Goal: Task Accomplishment & Management: Complete application form

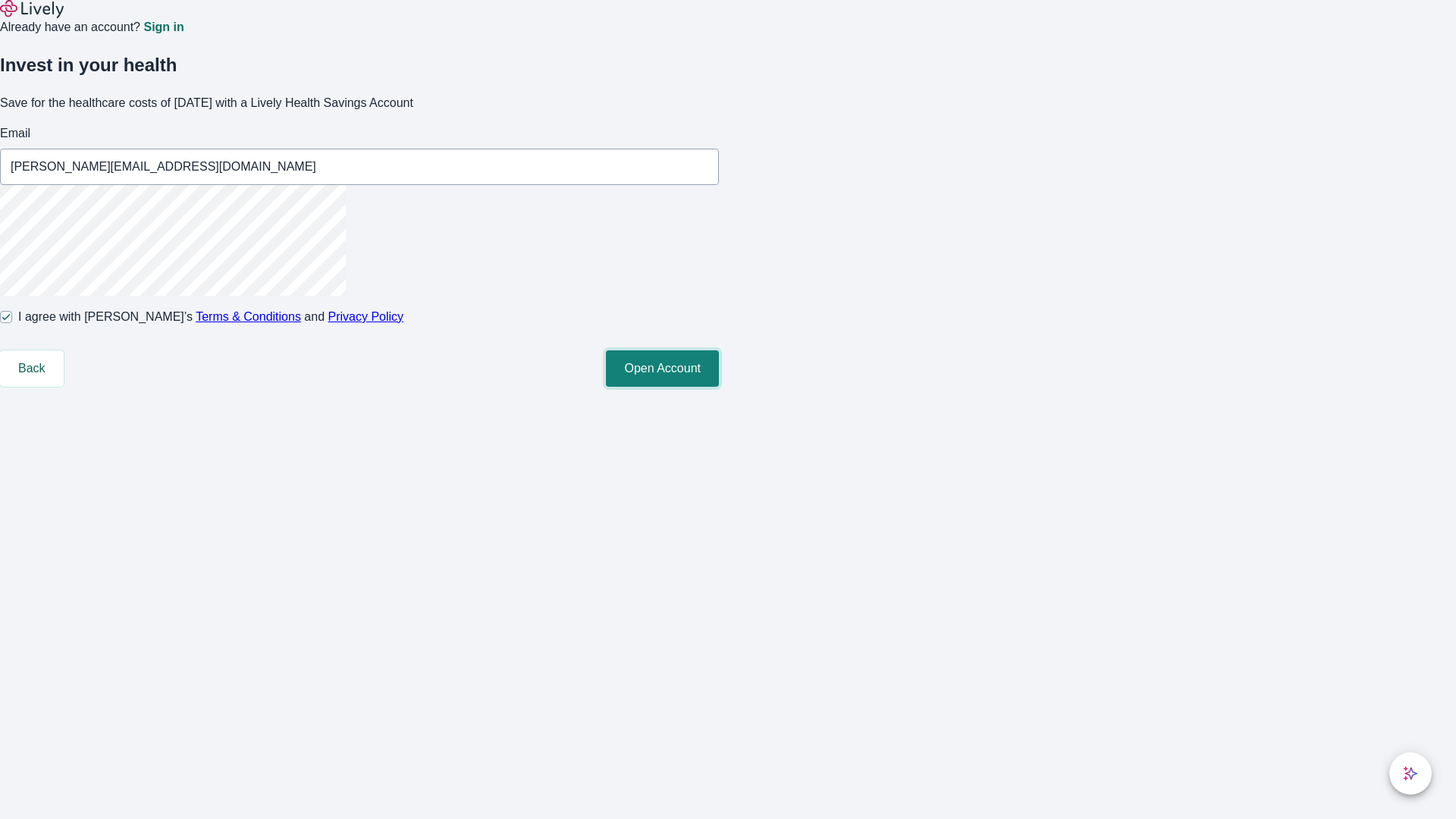
click at [719, 387] on button "Open Account" at bounding box center [662, 368] width 113 height 36
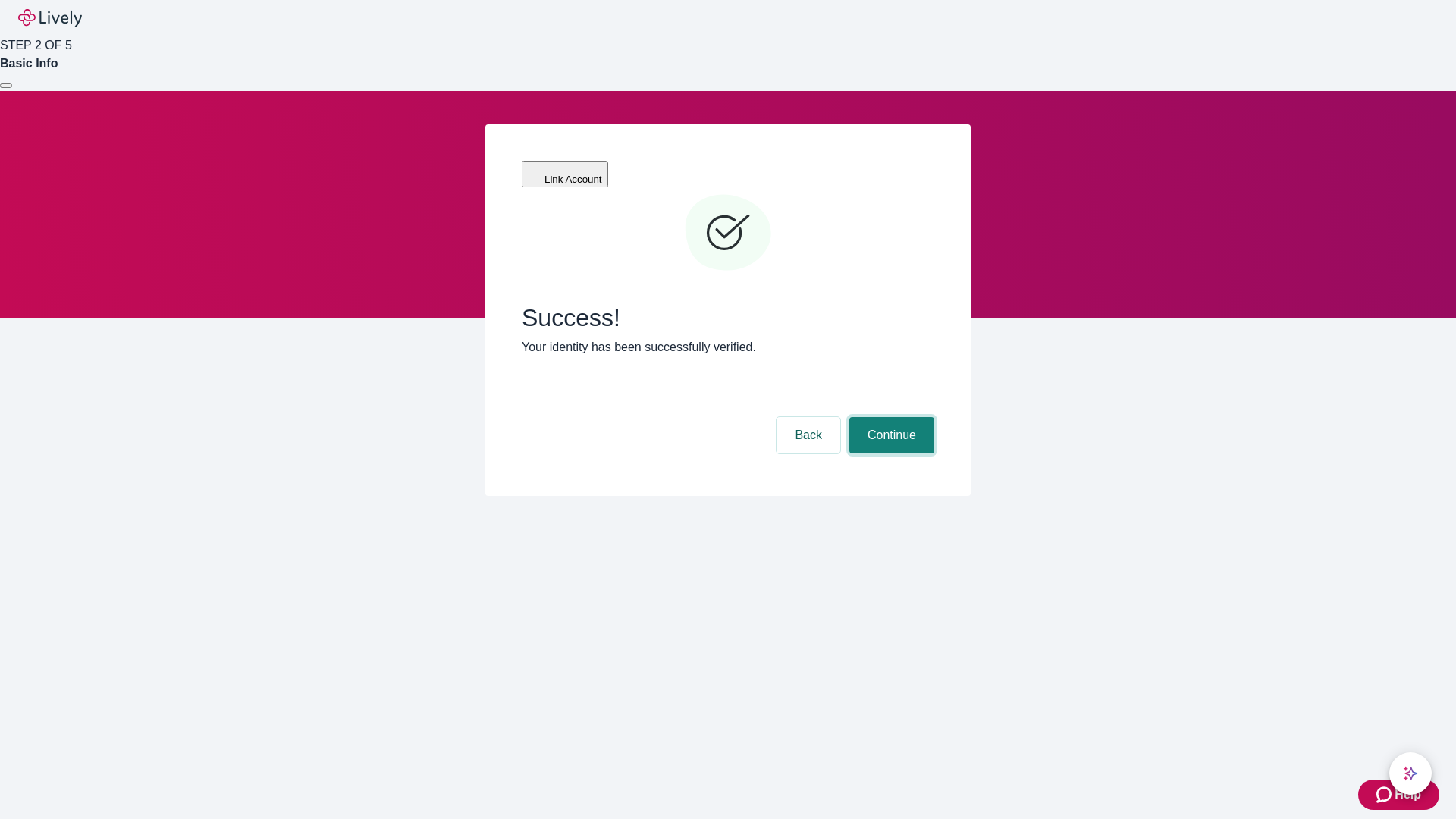
click at [890, 417] on button "Continue" at bounding box center [892, 434] width 85 height 36
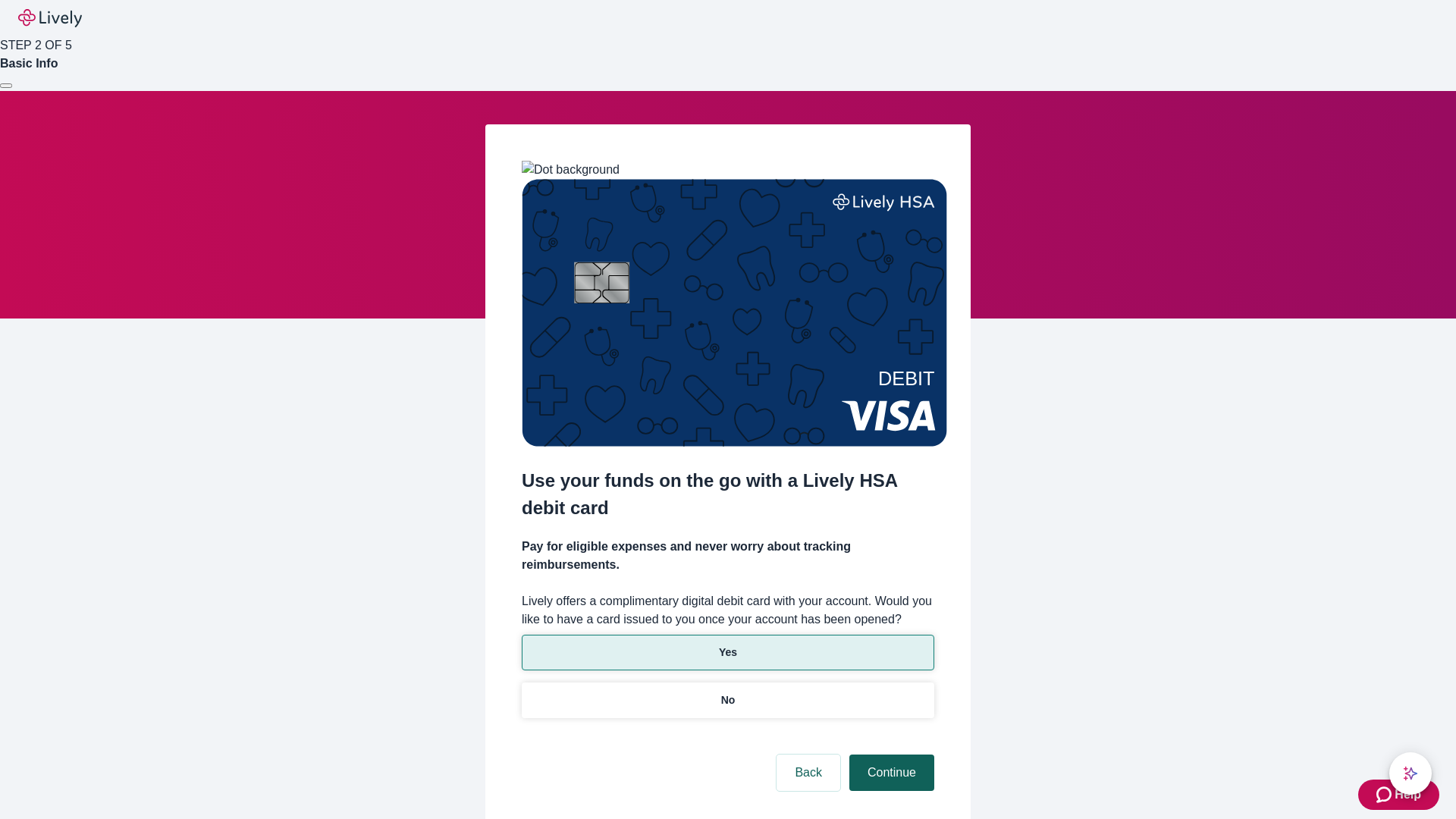
click at [727, 644] on p "Yes" at bounding box center [728, 652] width 19 height 16
click at [890, 755] on button "Continue" at bounding box center [892, 772] width 85 height 36
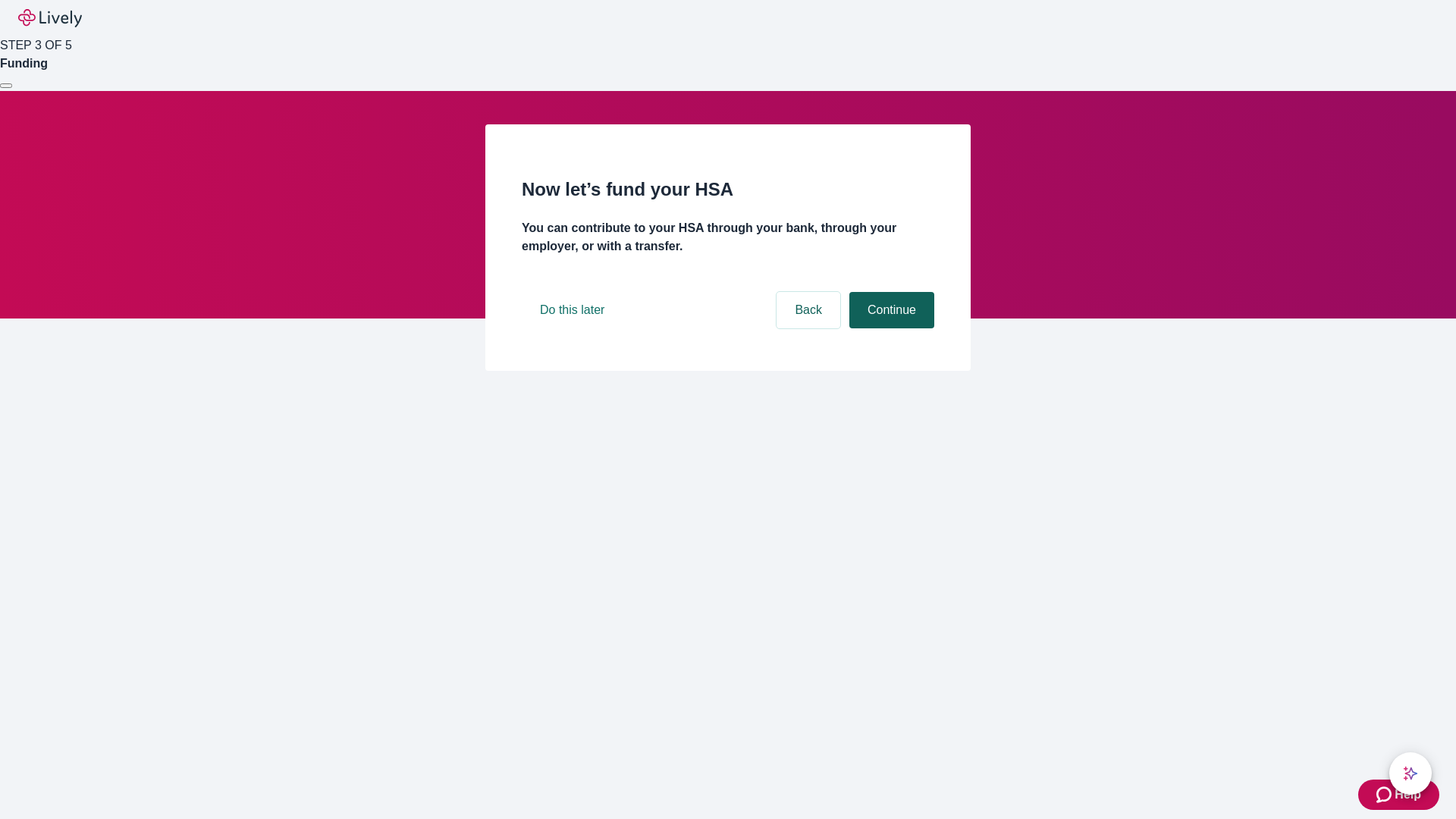
click at [890, 328] on button "Continue" at bounding box center [892, 310] width 85 height 36
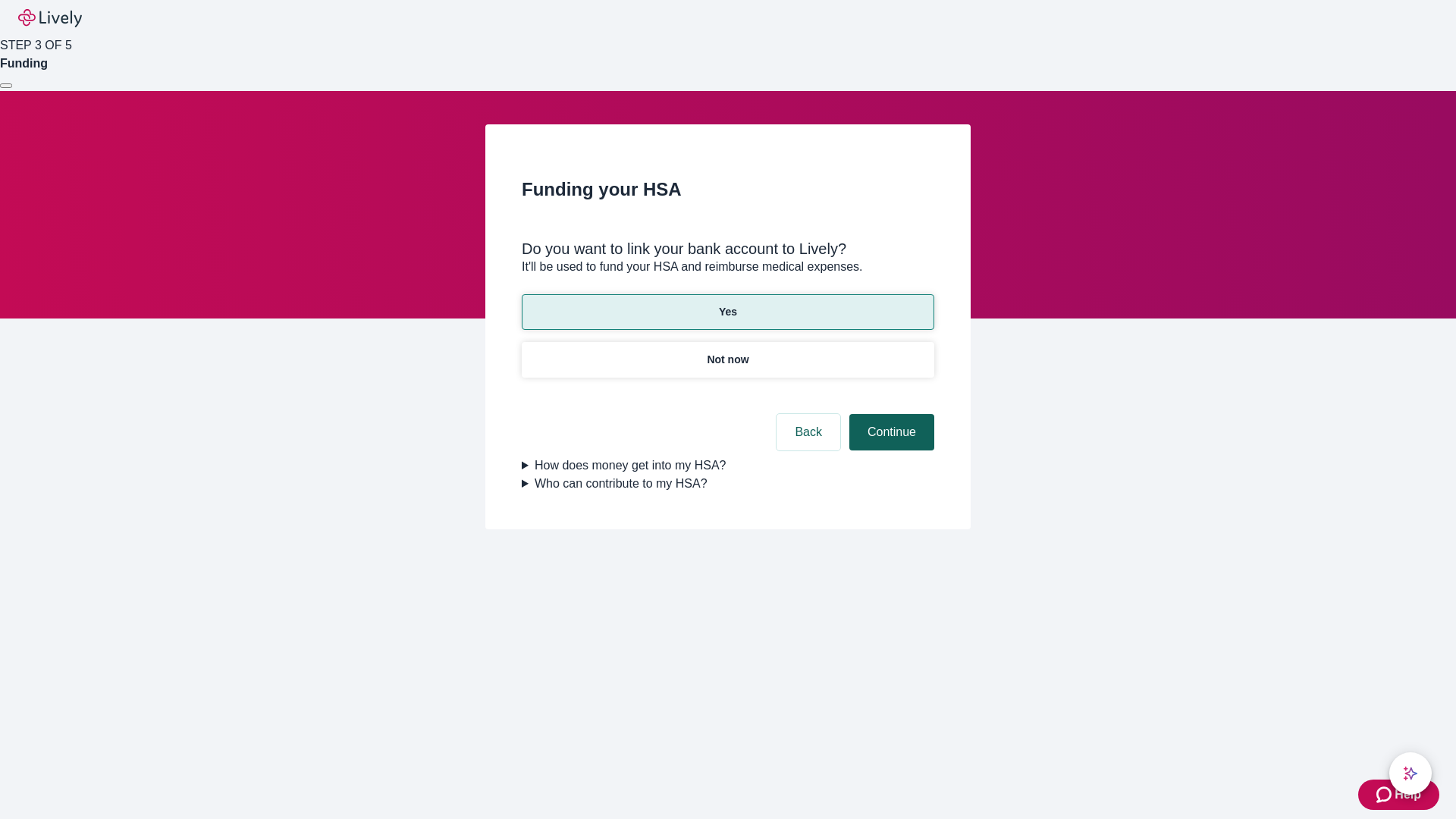
click at [890, 414] on button "Continue" at bounding box center [892, 432] width 85 height 36
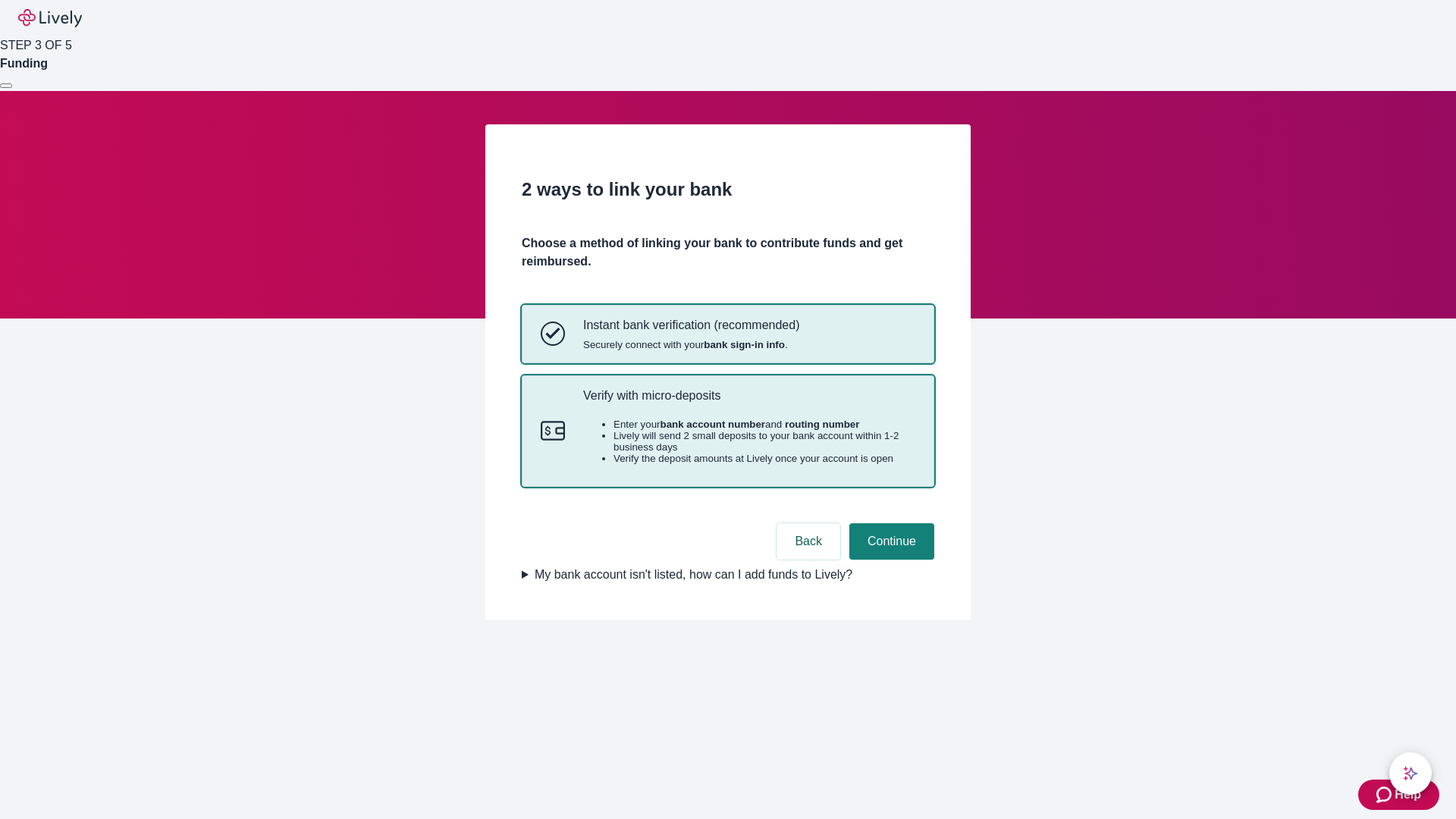
click at [748, 403] on p "Verify with micro-deposits" at bounding box center [749, 396] width 332 height 14
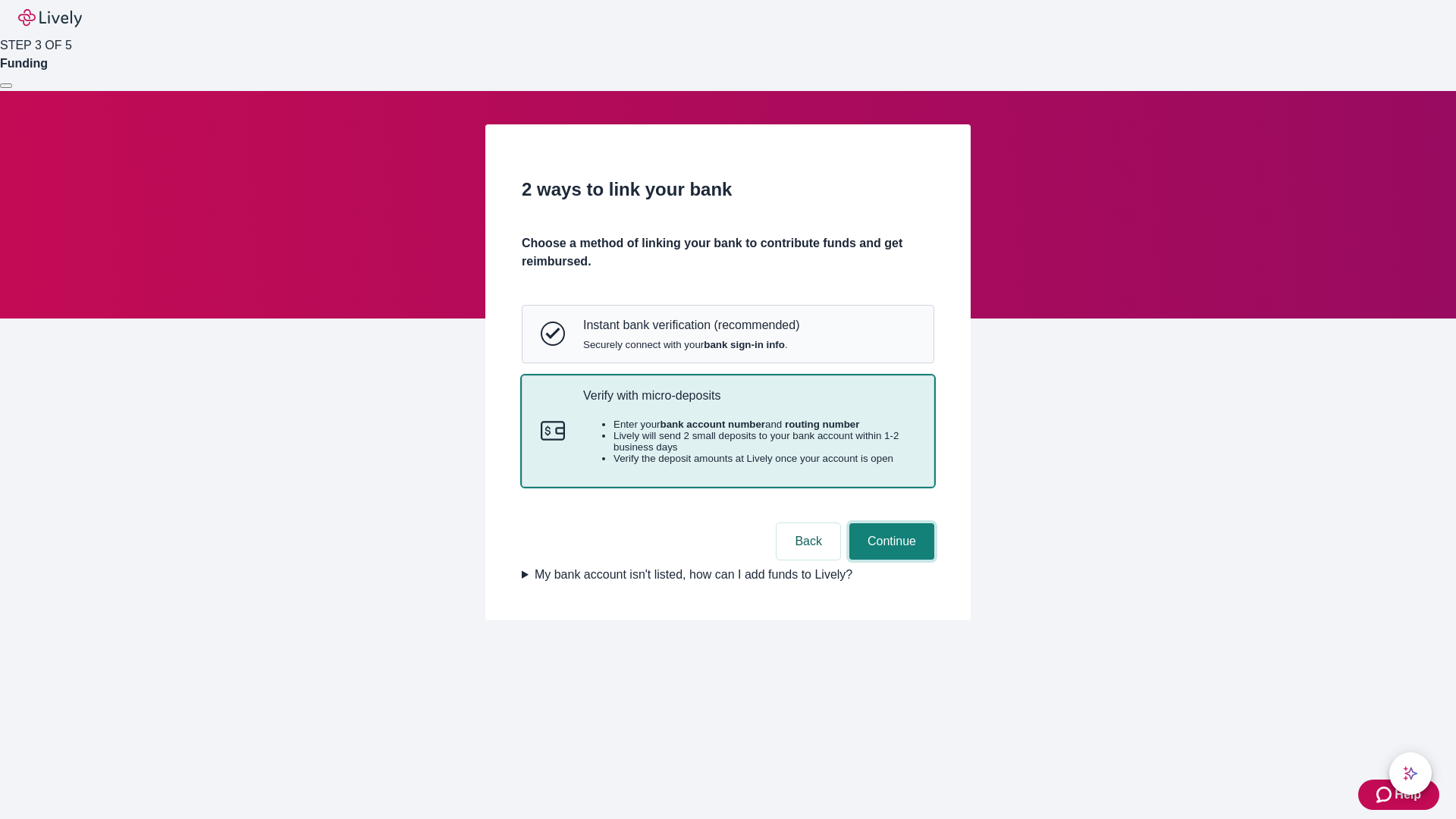
click at [890, 560] on button "Continue" at bounding box center [892, 541] width 85 height 36
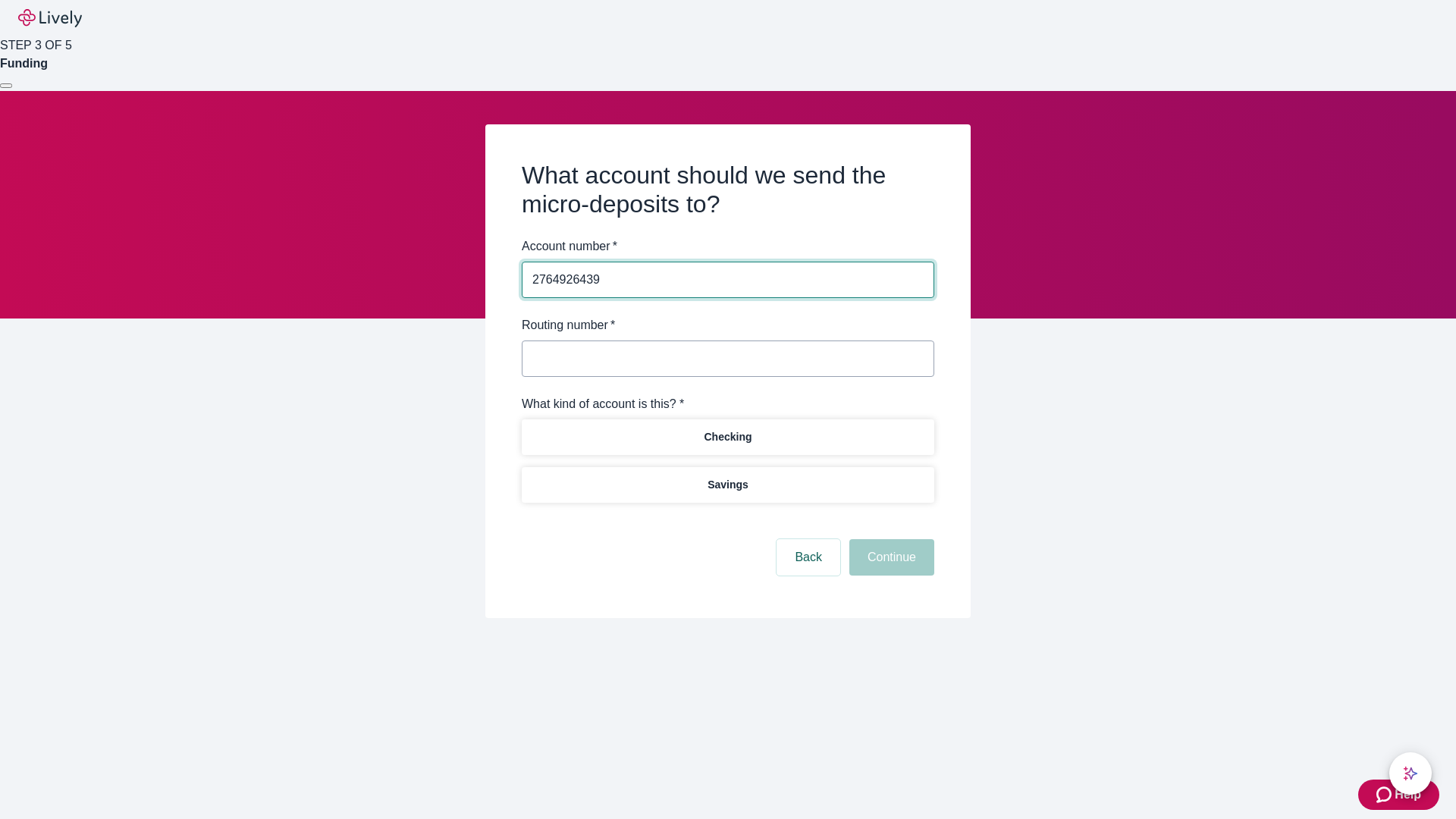
type input "2764926439"
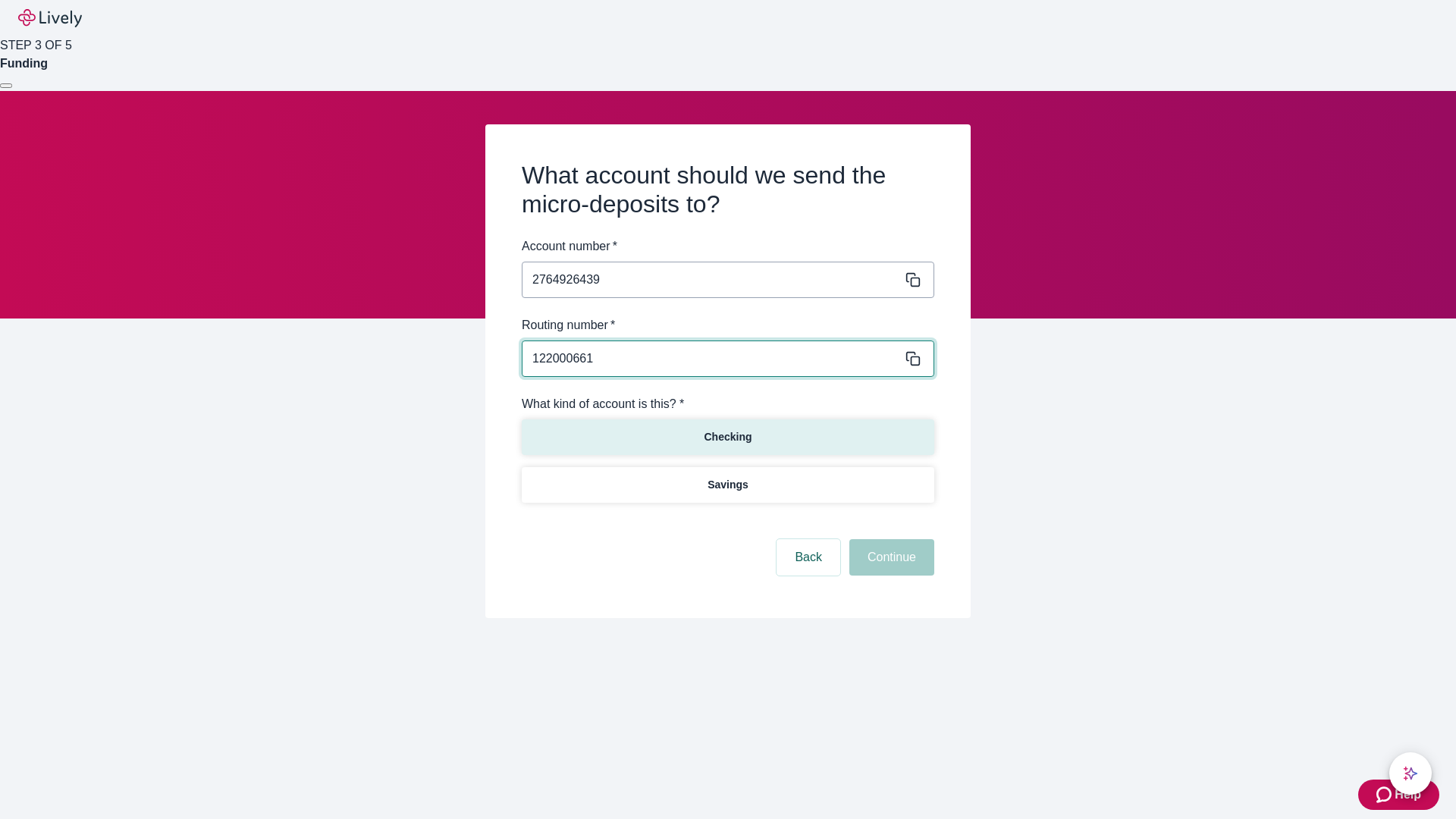
type input "122000661"
click at [727, 436] on p "Checking" at bounding box center [727, 438] width 47 height 16
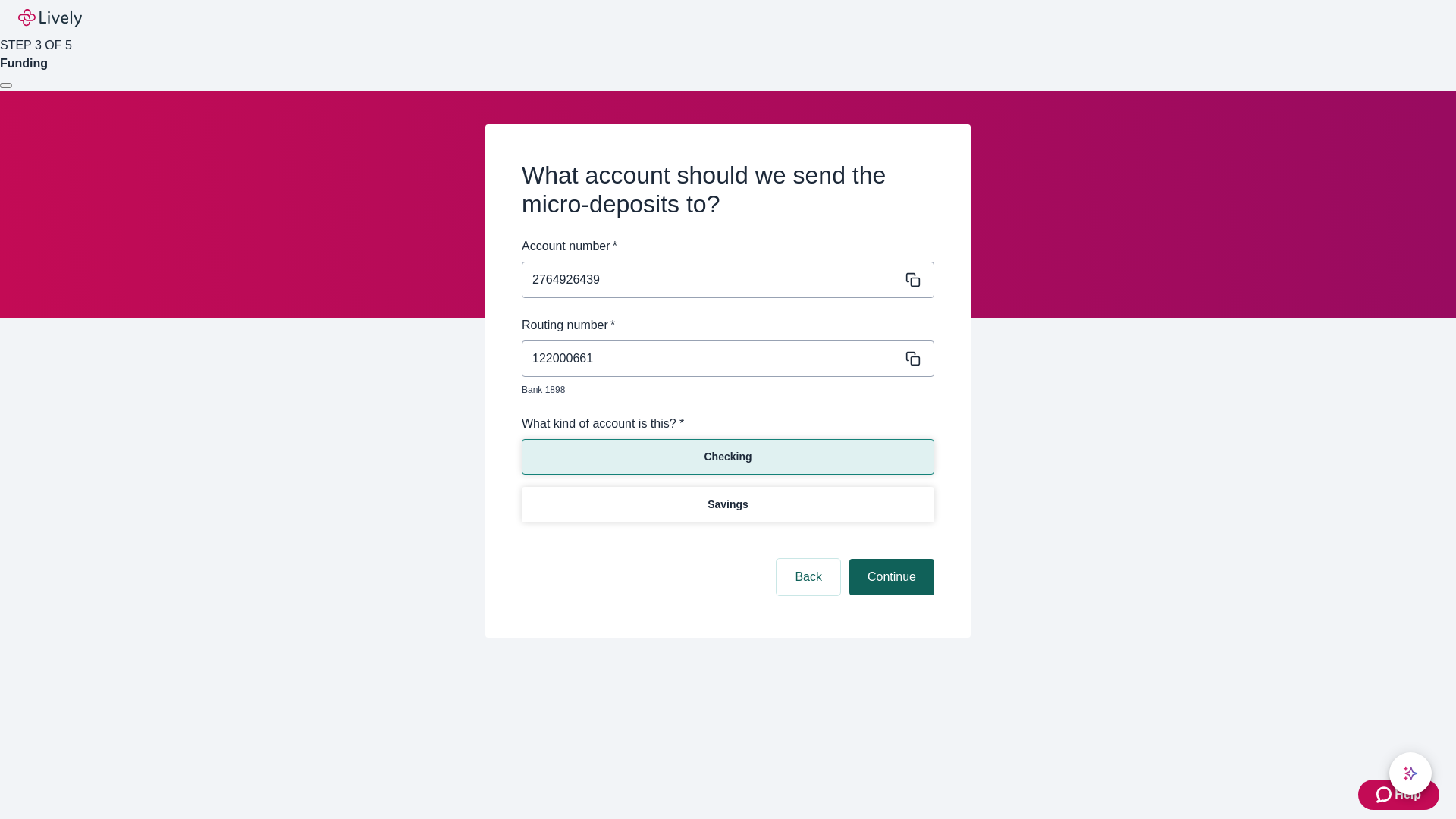
click at [890, 560] on button "Continue" at bounding box center [892, 577] width 85 height 36
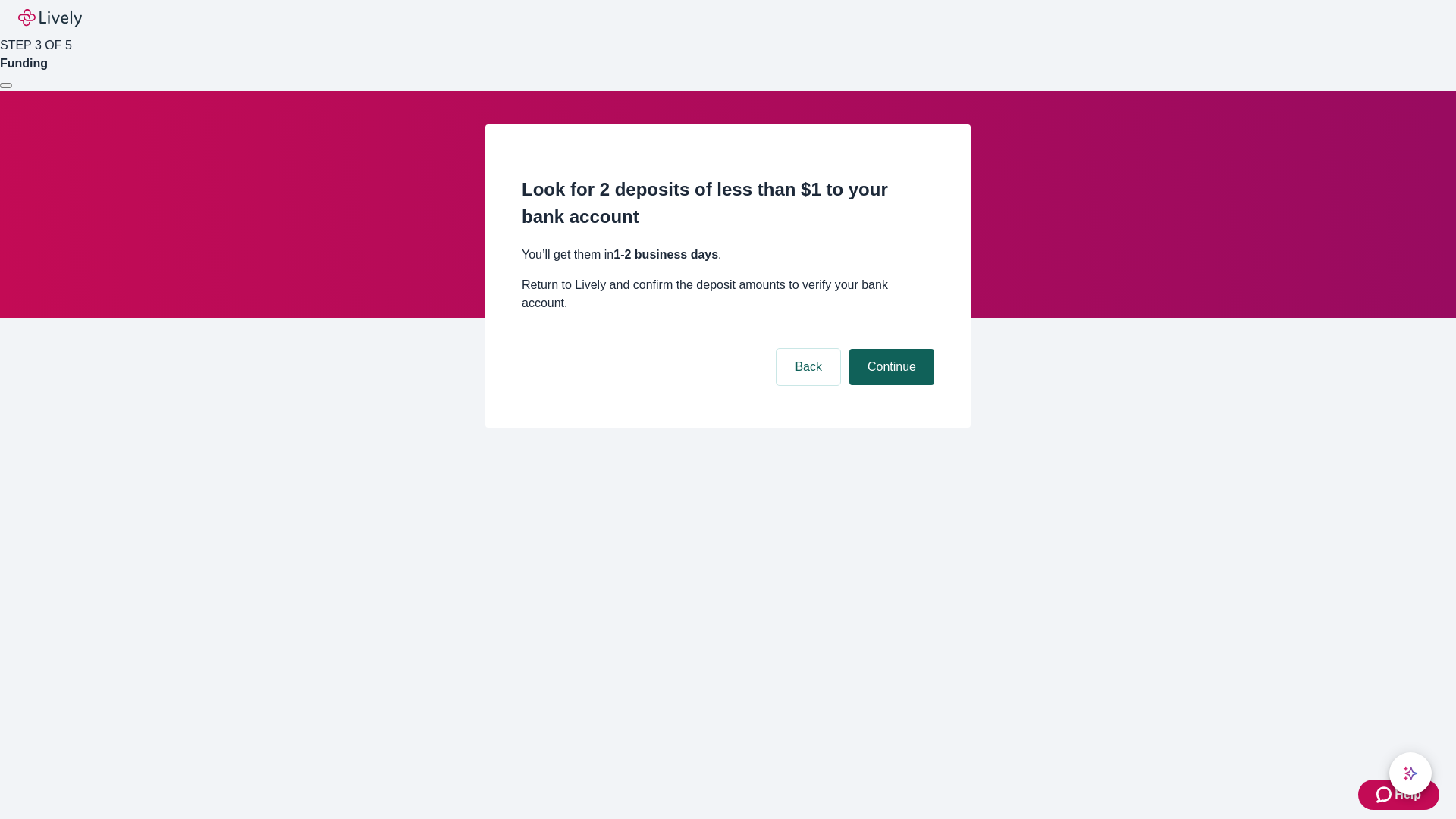
click at [890, 349] on button "Continue" at bounding box center [892, 367] width 85 height 36
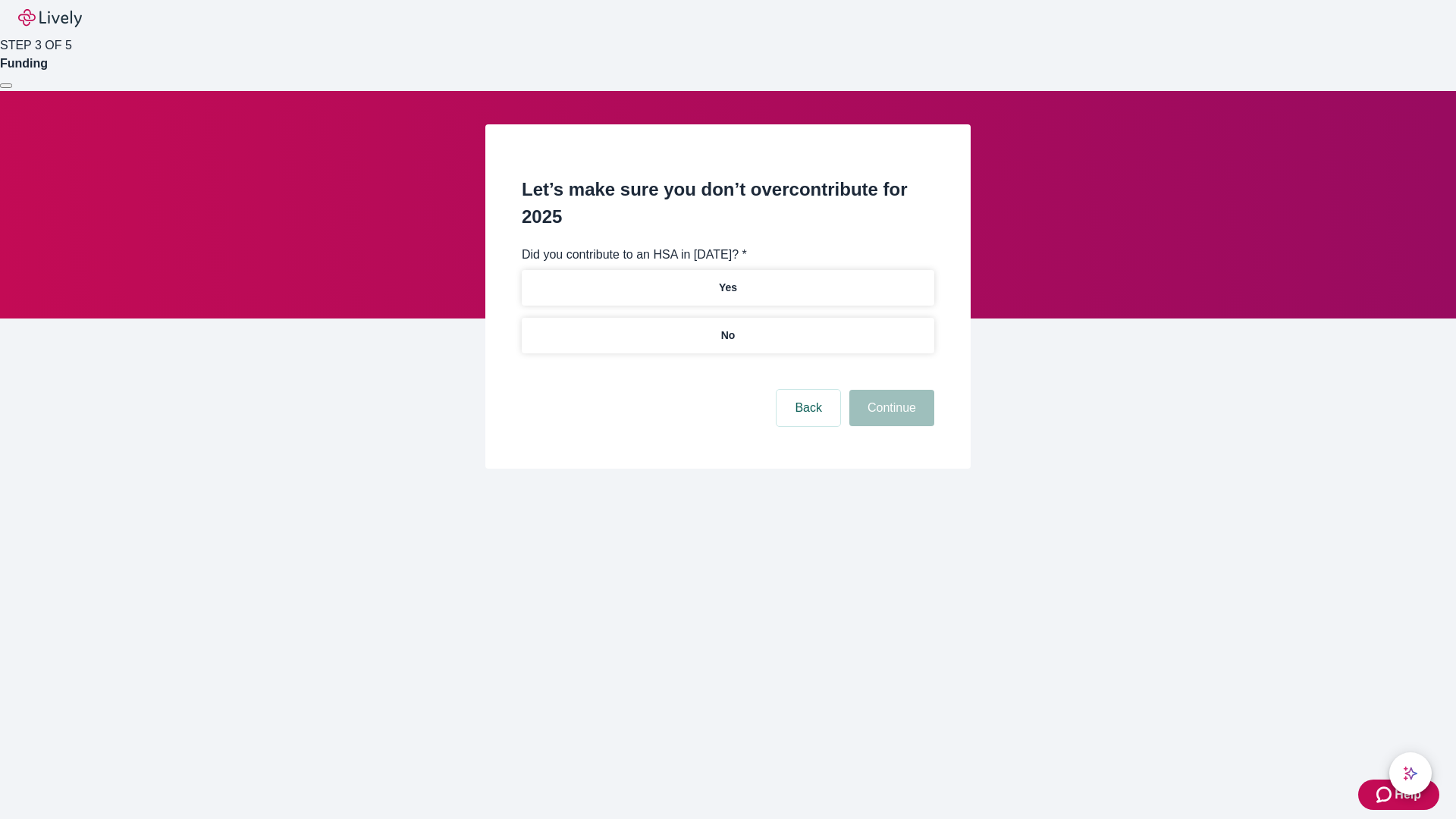
click at [727, 327] on p "No" at bounding box center [728, 335] width 14 height 16
click at [890, 389] on button "Continue" at bounding box center [892, 407] width 85 height 36
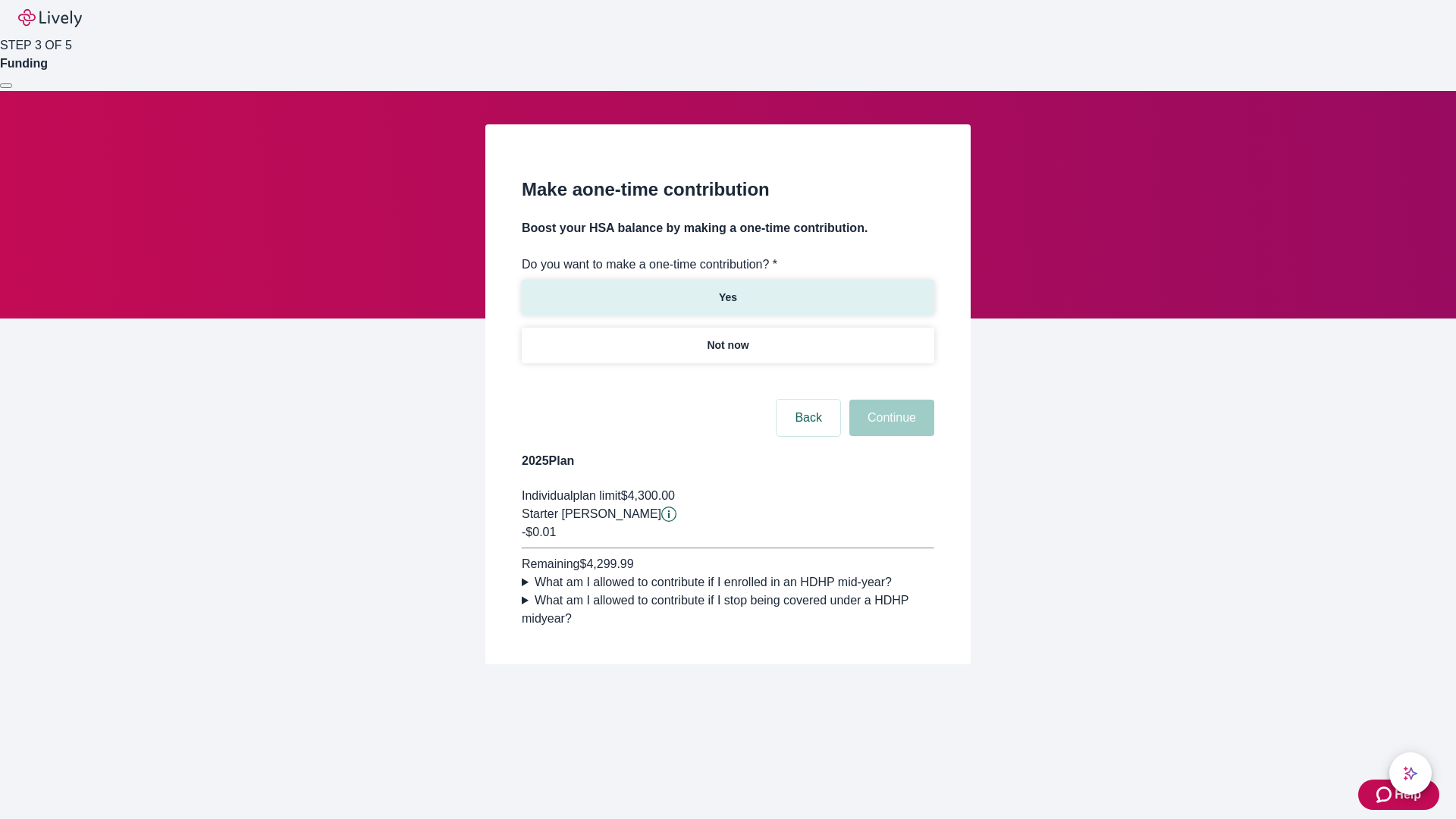
click at [727, 290] on p "Yes" at bounding box center [728, 298] width 19 height 16
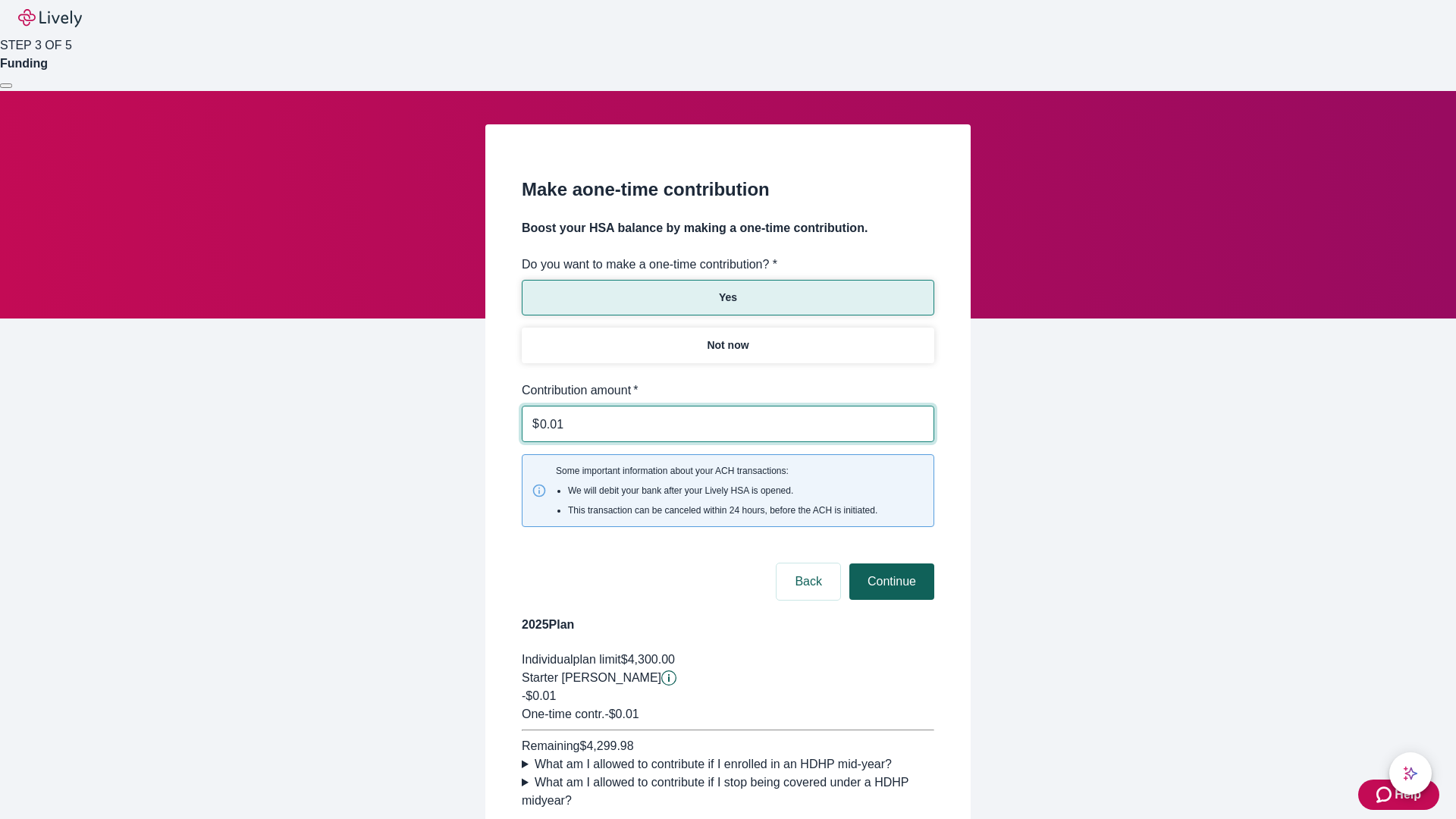
type input "0.01"
click at [890, 563] on button "Continue" at bounding box center [892, 581] width 85 height 36
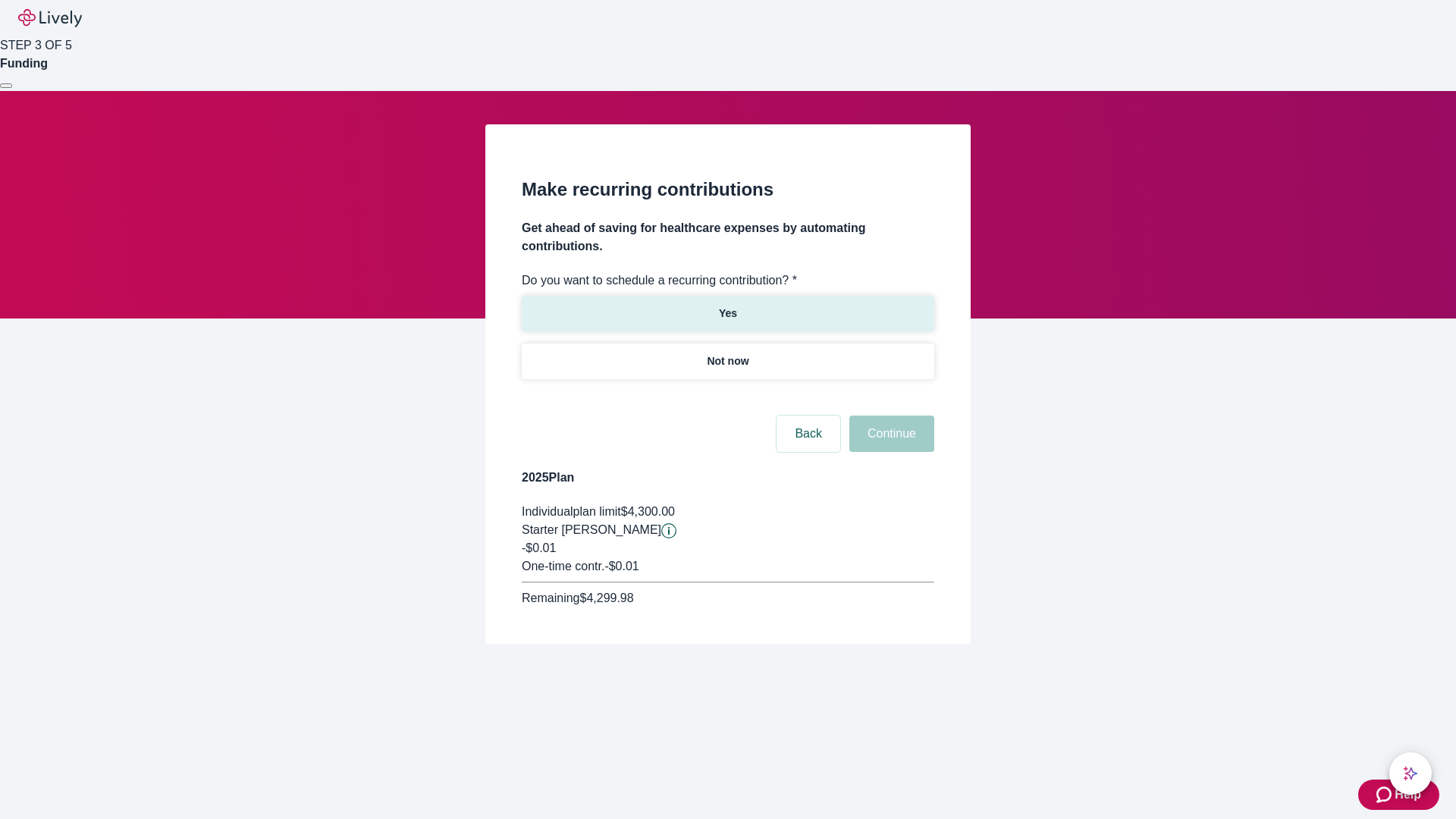
click at [727, 306] on p "Yes" at bounding box center [728, 314] width 19 height 16
click at [727, 397] on body "Help STEP 3 OF 5 Funding Make recurring contributions Get ahead of saving for h…" at bounding box center [728, 358] width 1456 height 717
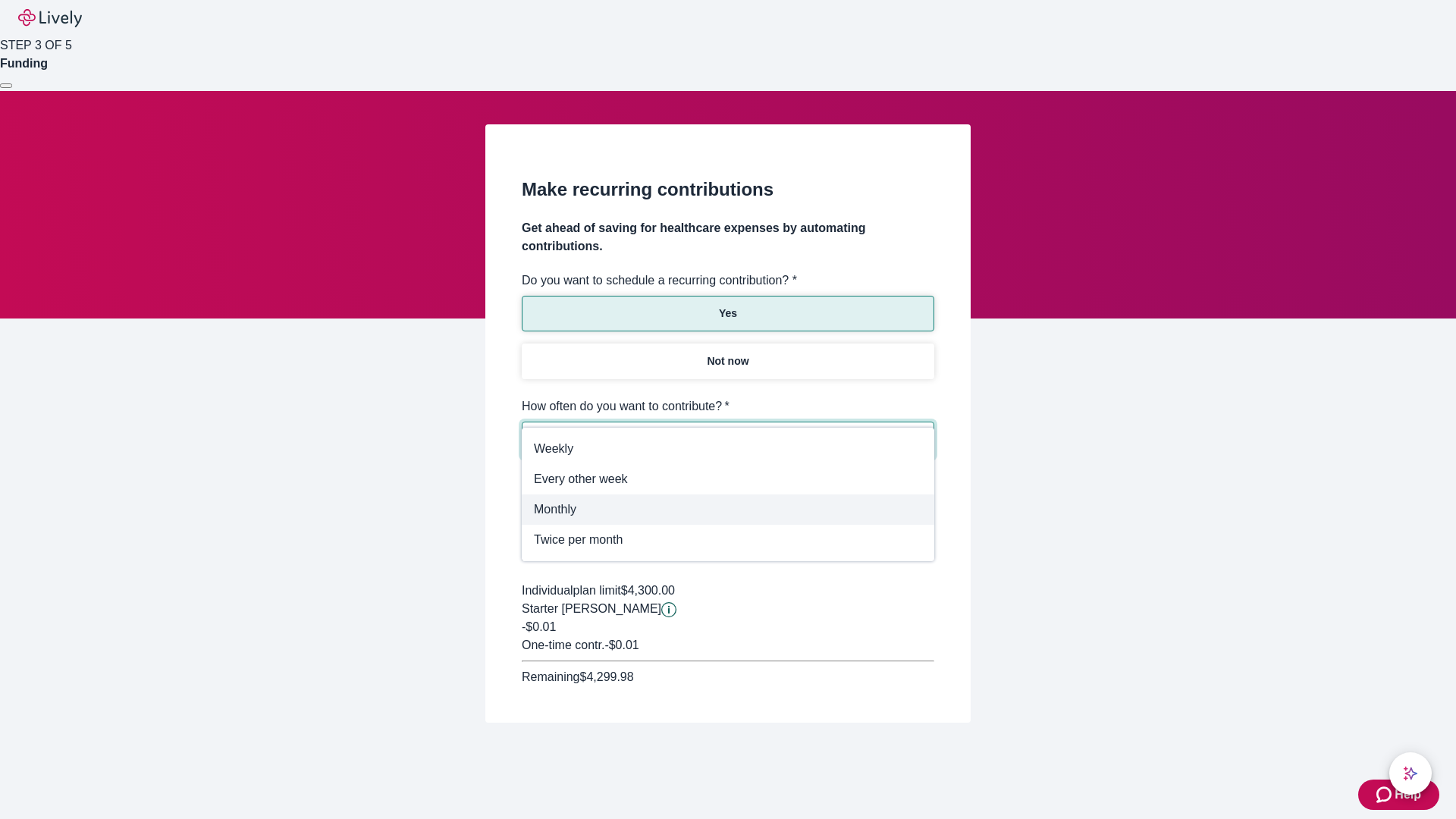
click at [728, 509] on span "Monthly" at bounding box center [728, 509] width 389 height 19
type input "Monthly"
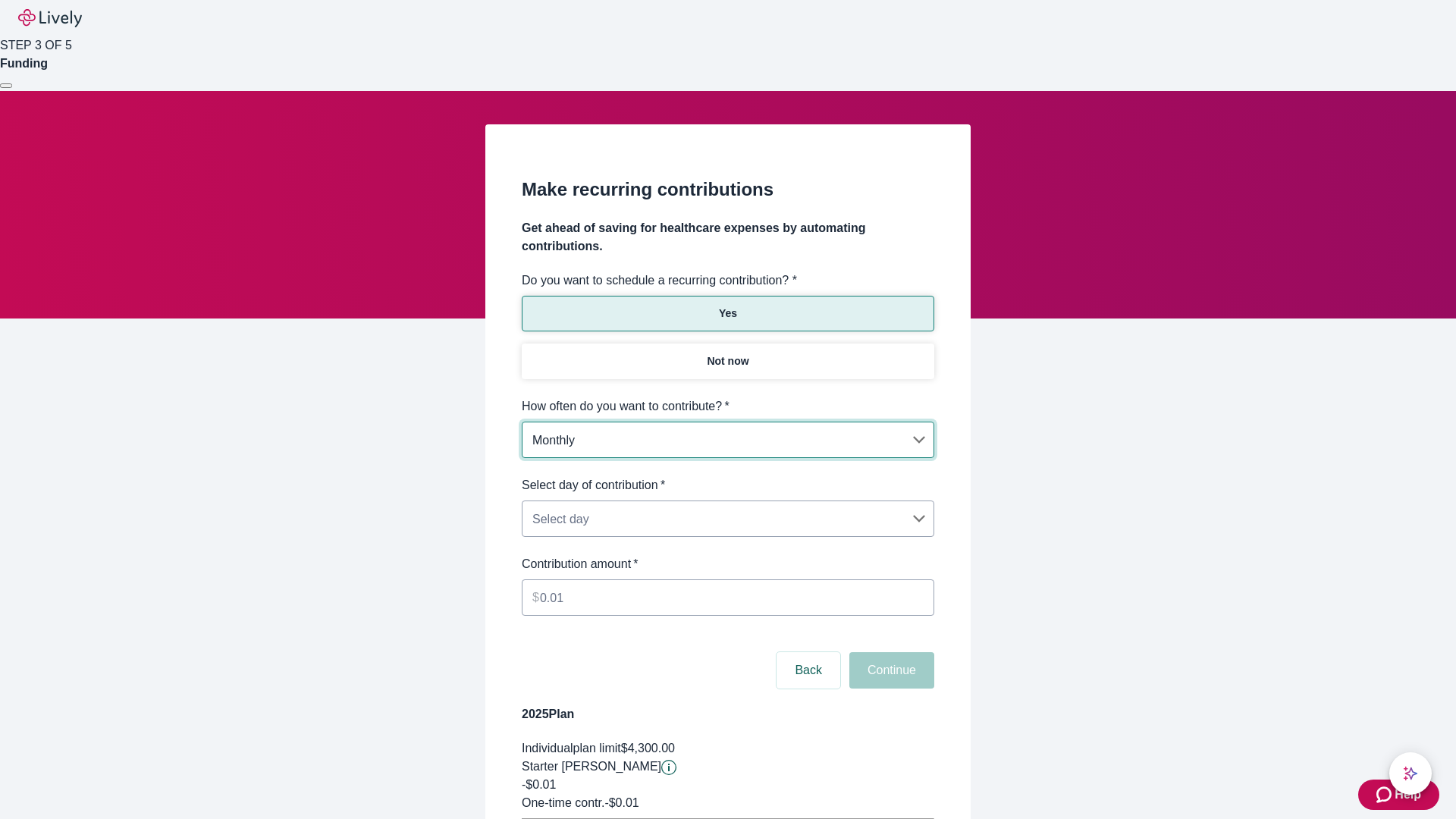
click at [727, 476] on body "Help STEP 3 OF 5 Funding Make recurring contributions Get ahead of saving for h…" at bounding box center [728, 476] width 1456 height 953
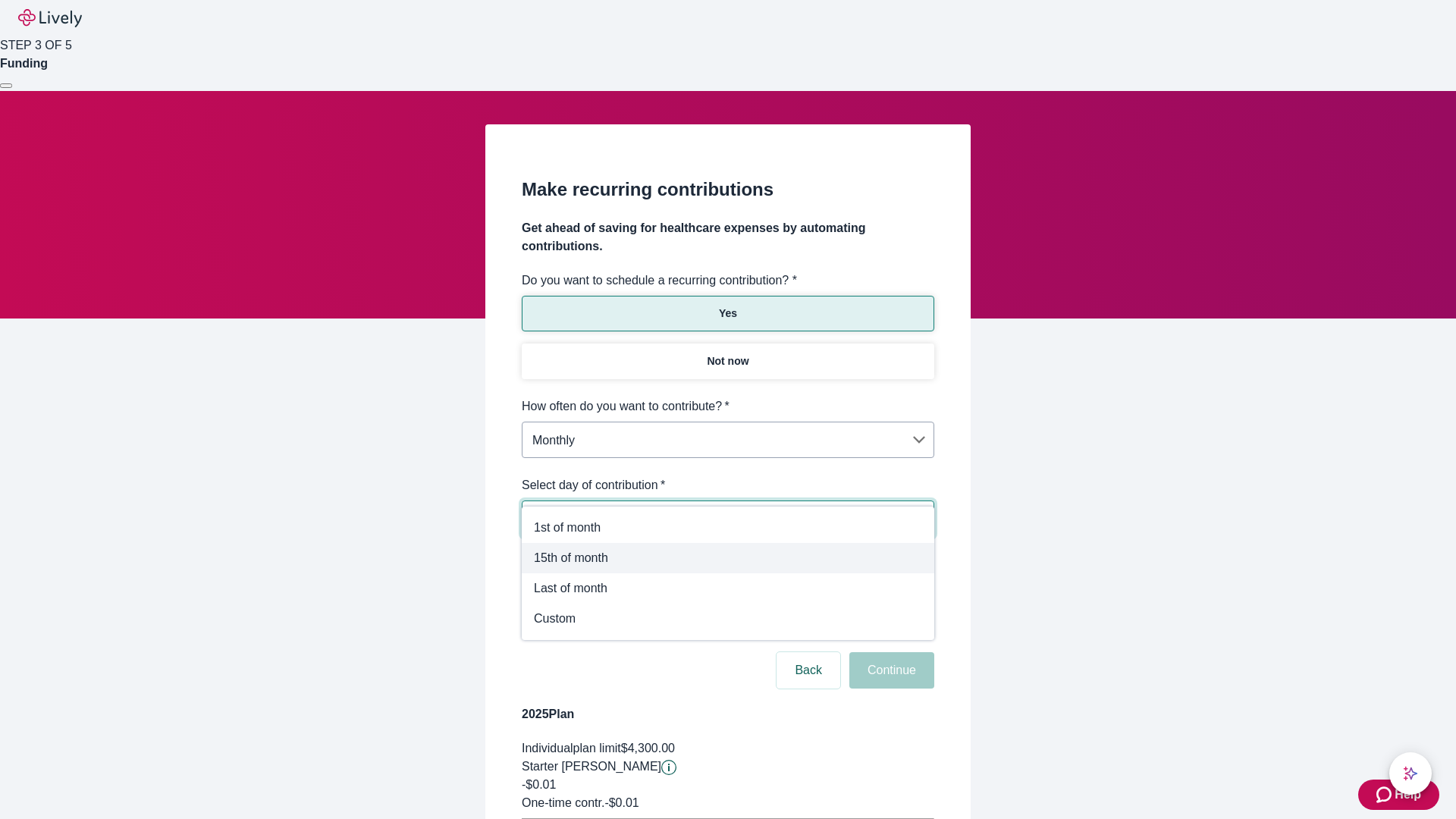
click at [728, 558] on span "15th of month" at bounding box center [728, 558] width 389 height 19
type input "Monthly15th"
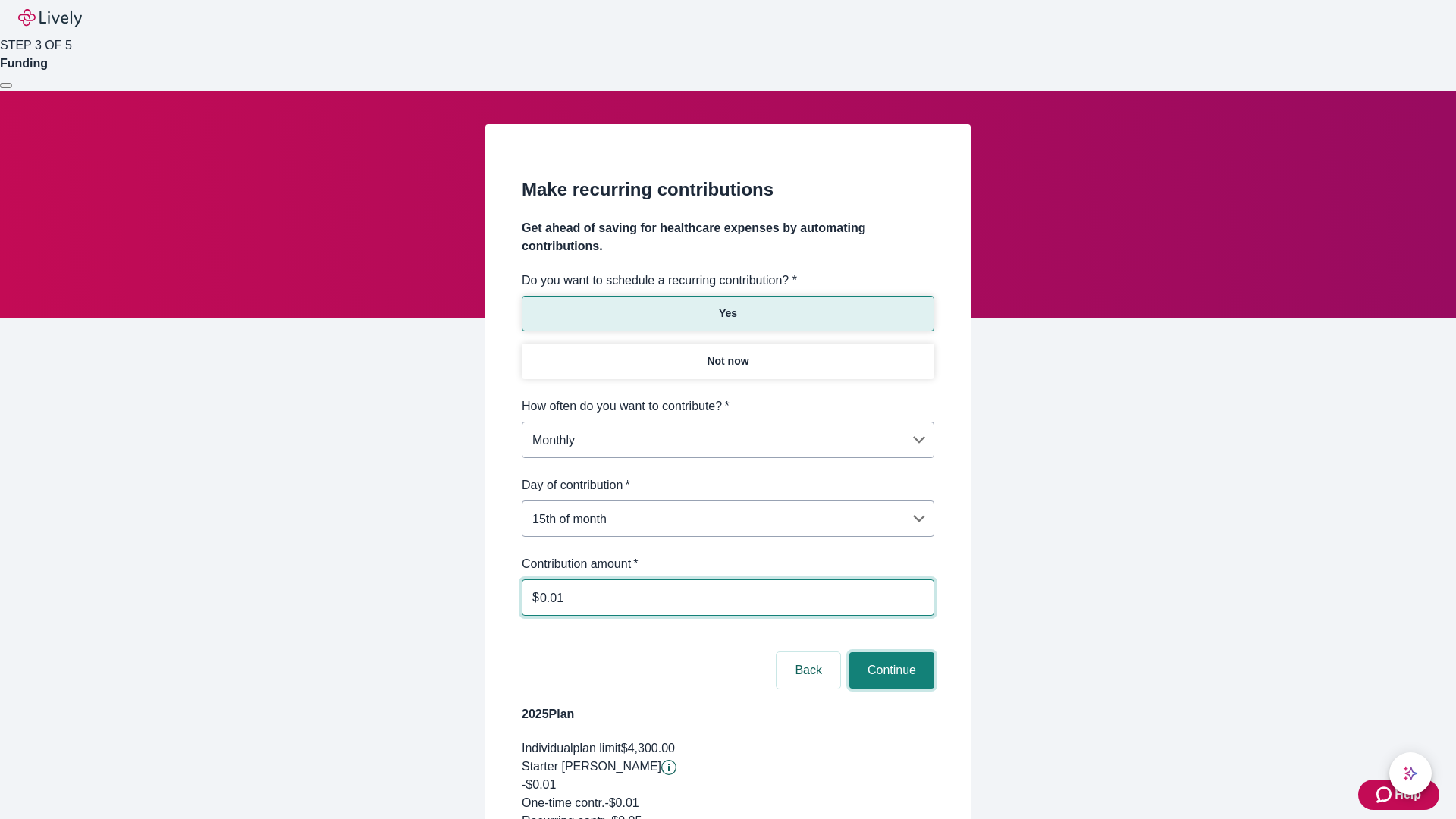
click at [890, 652] on button "Continue" at bounding box center [892, 670] width 85 height 36
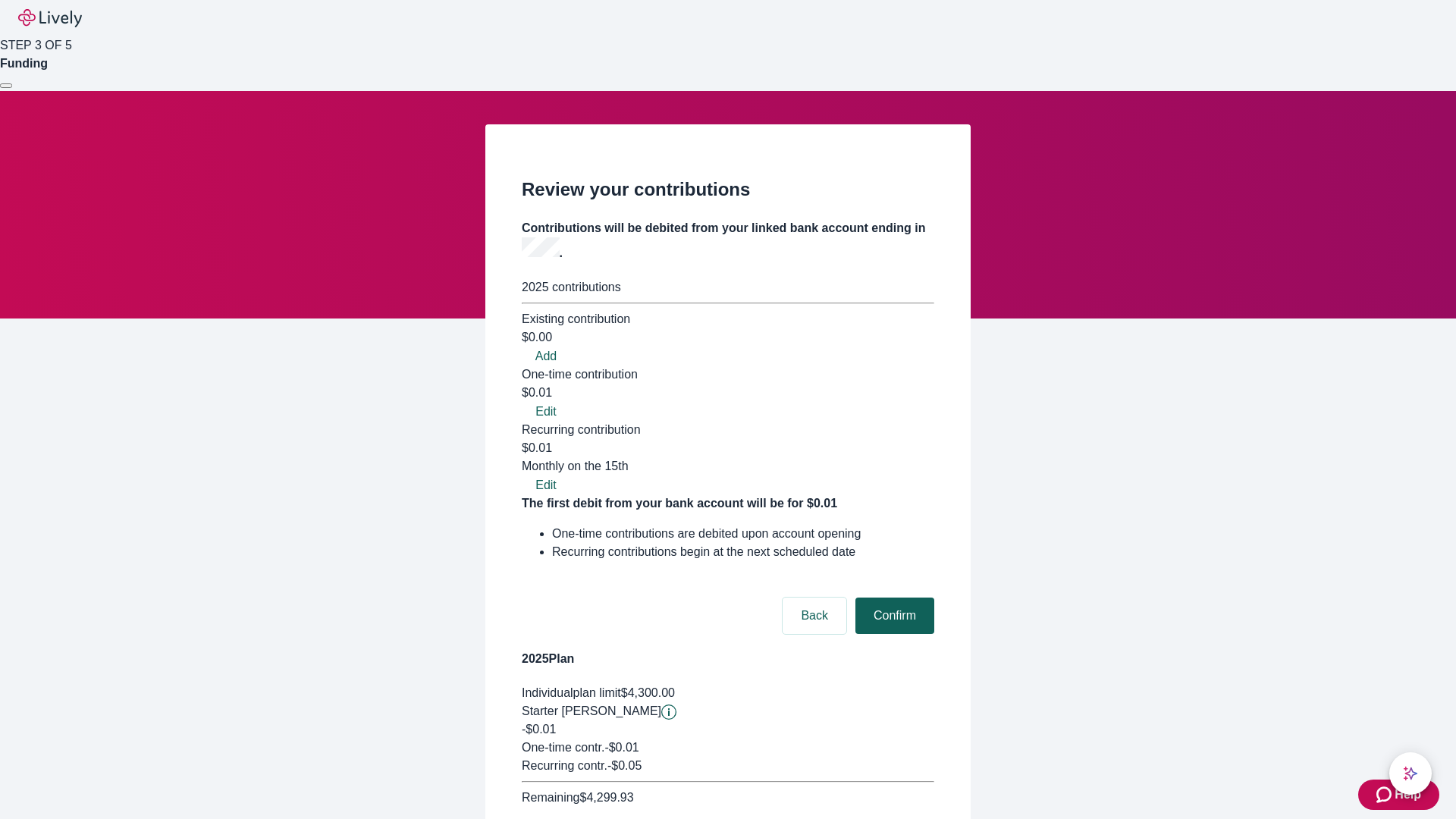
click at [892, 598] on button "Confirm" at bounding box center [895, 615] width 79 height 36
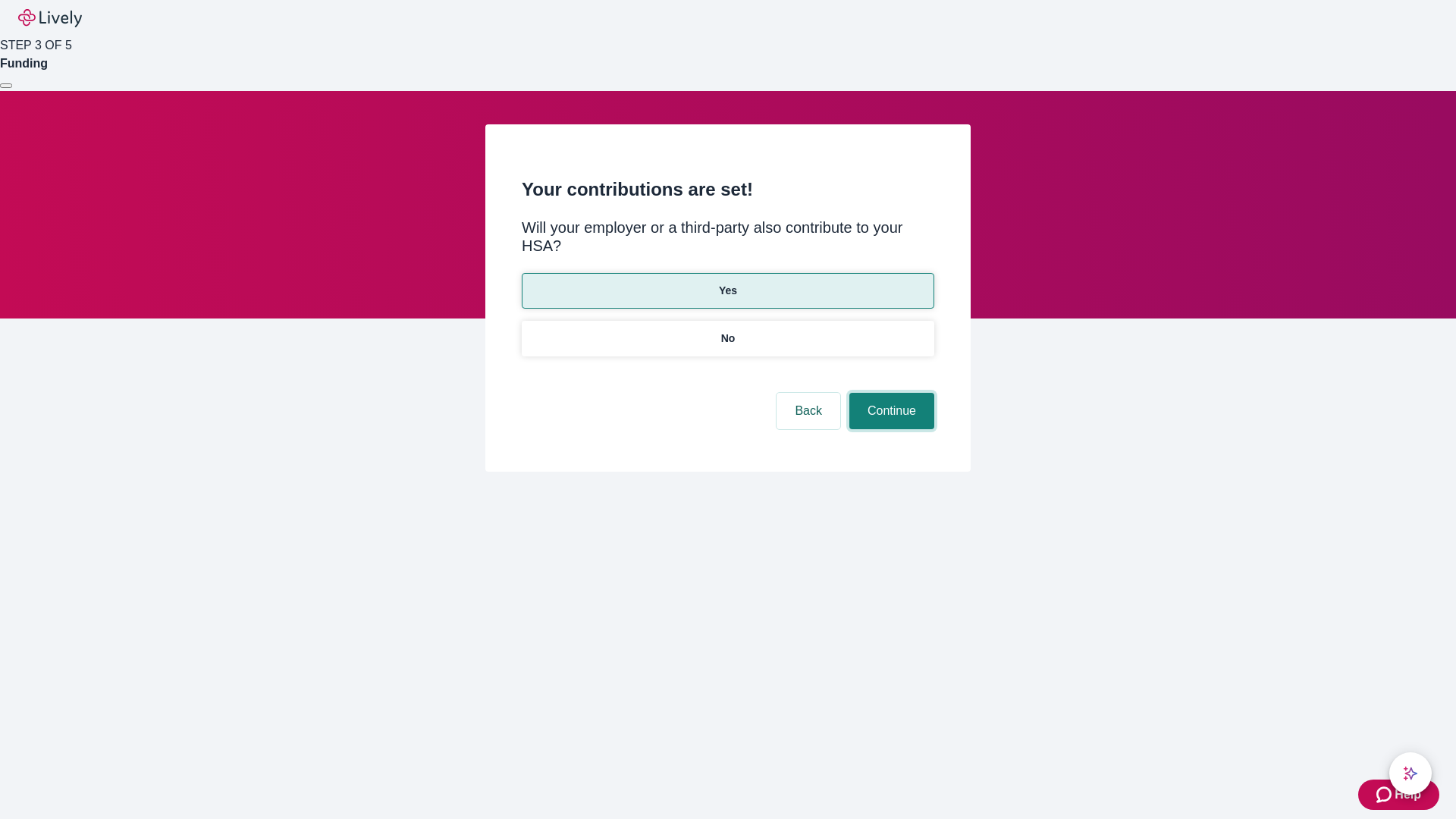
click at [890, 393] on button "Continue" at bounding box center [892, 410] width 85 height 36
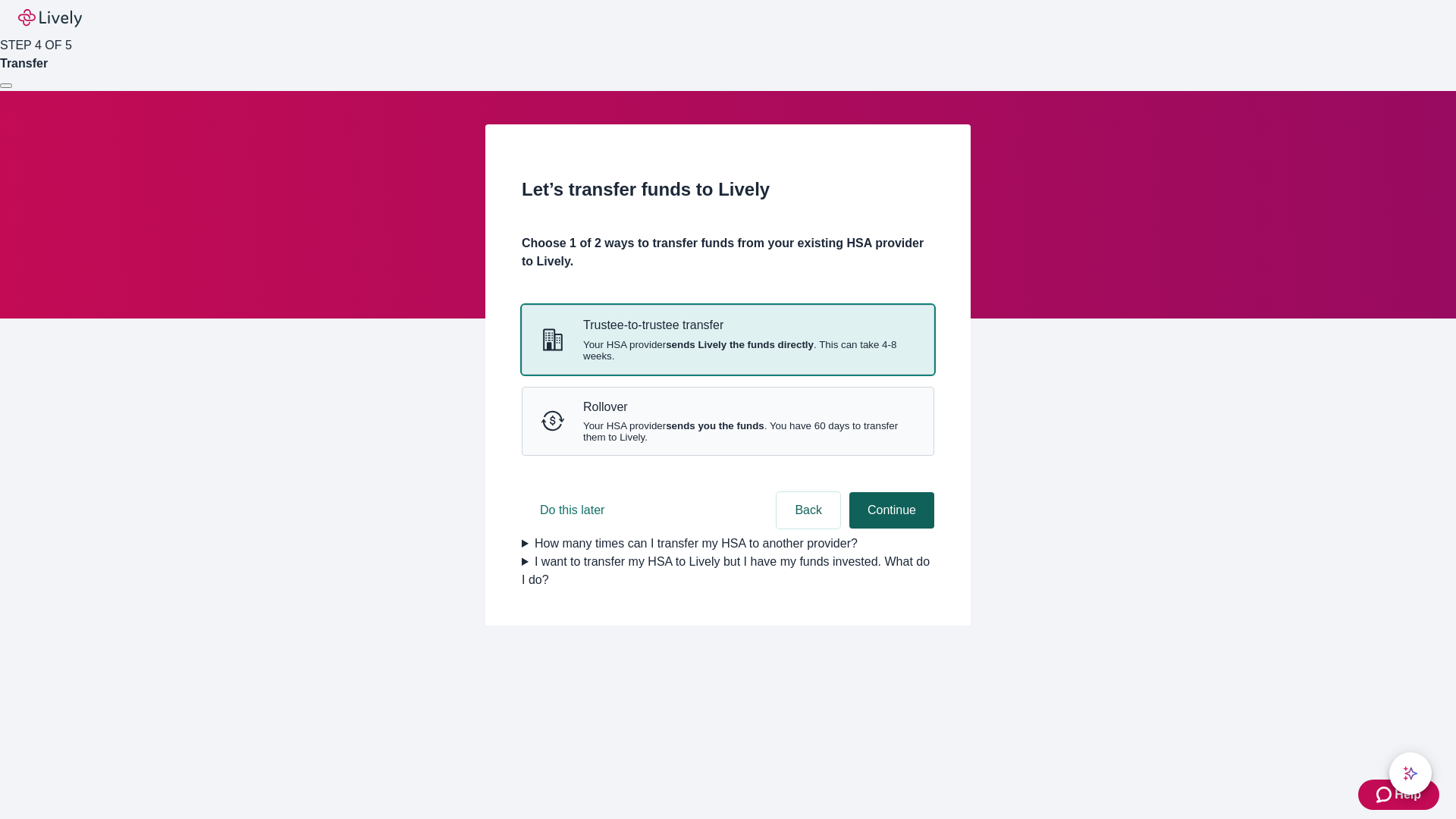
click at [727, 350] on strong "sends Lively the funds directly" at bounding box center [740, 344] width 148 height 11
click at [890, 529] on button "Continue" at bounding box center [892, 510] width 85 height 36
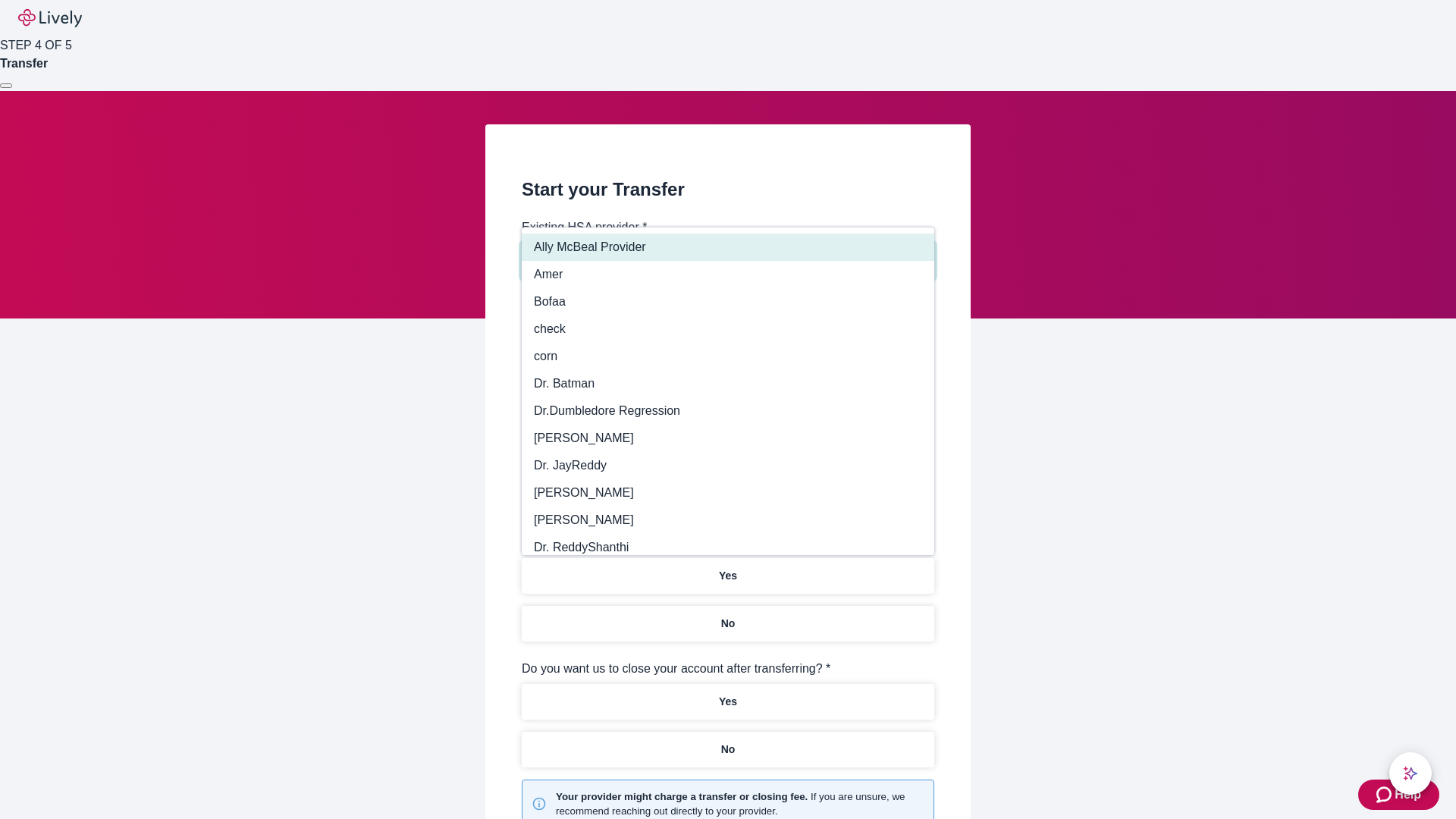
type input "Other"
type input "Health Equity"
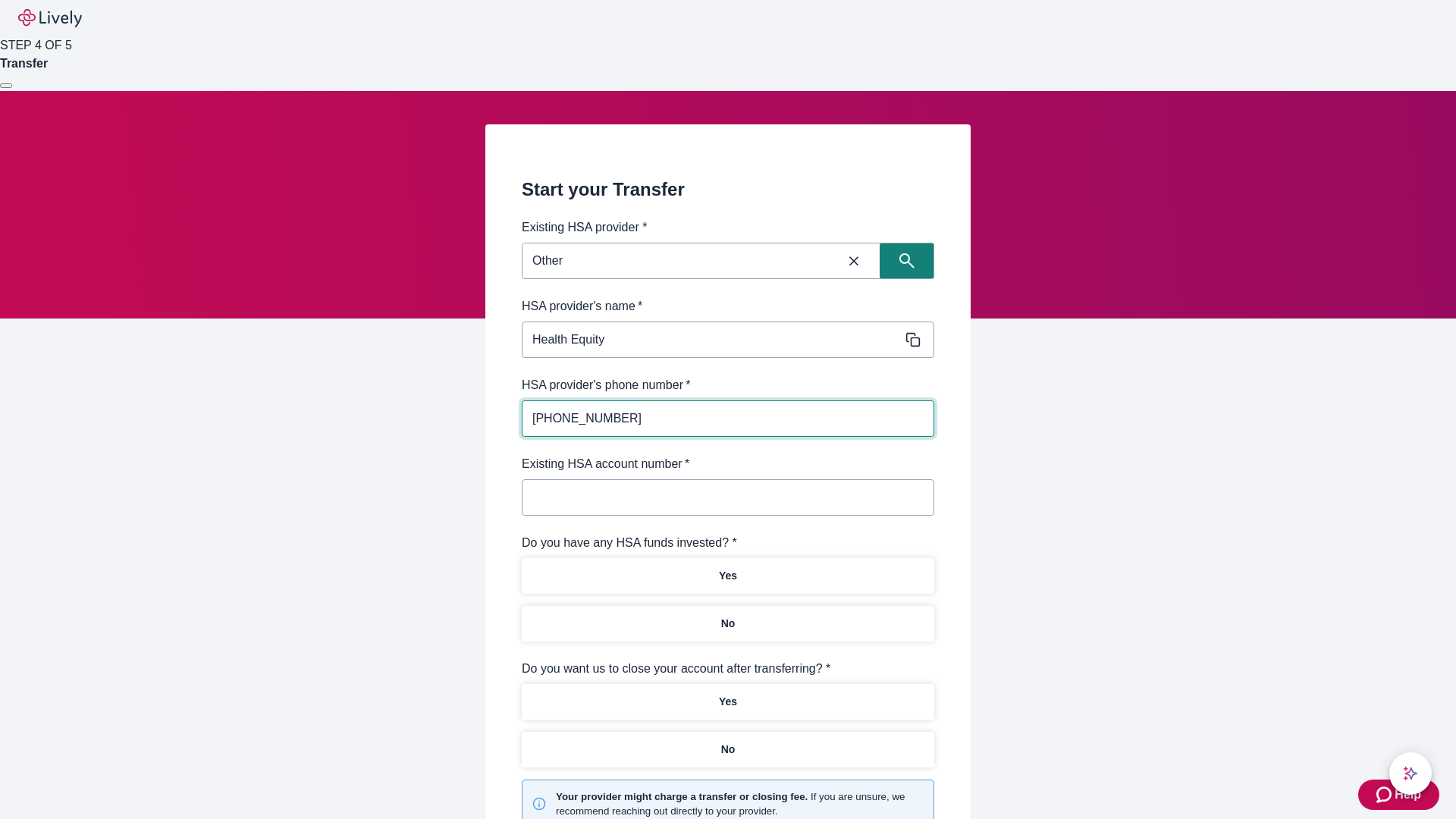
type input "(434) 343-4344"
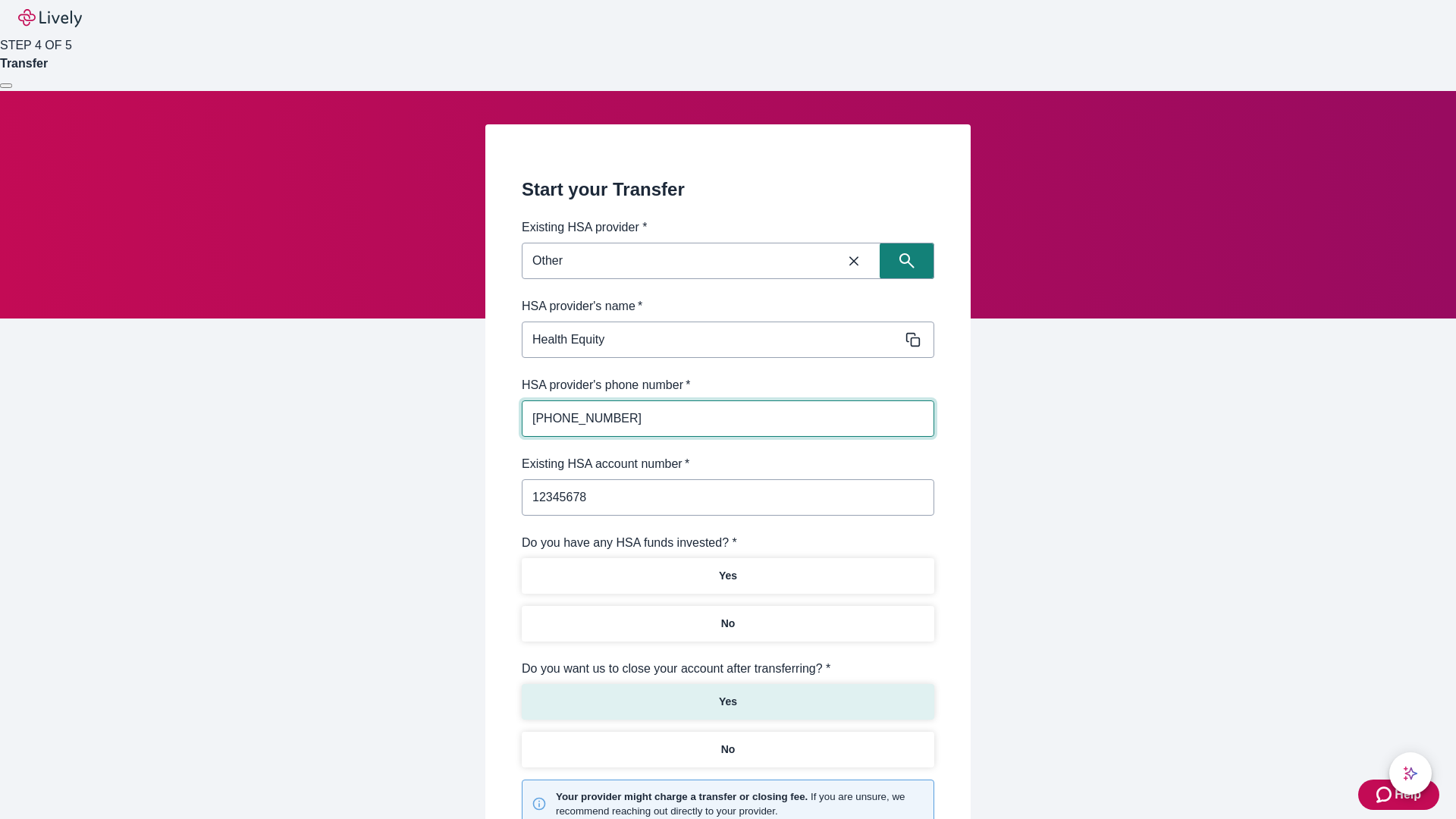
type input "12345678"
click at [727, 615] on p "No" at bounding box center [728, 624] width 14 height 16
click at [727, 693] on p "Yes" at bounding box center [728, 702] width 19 height 16
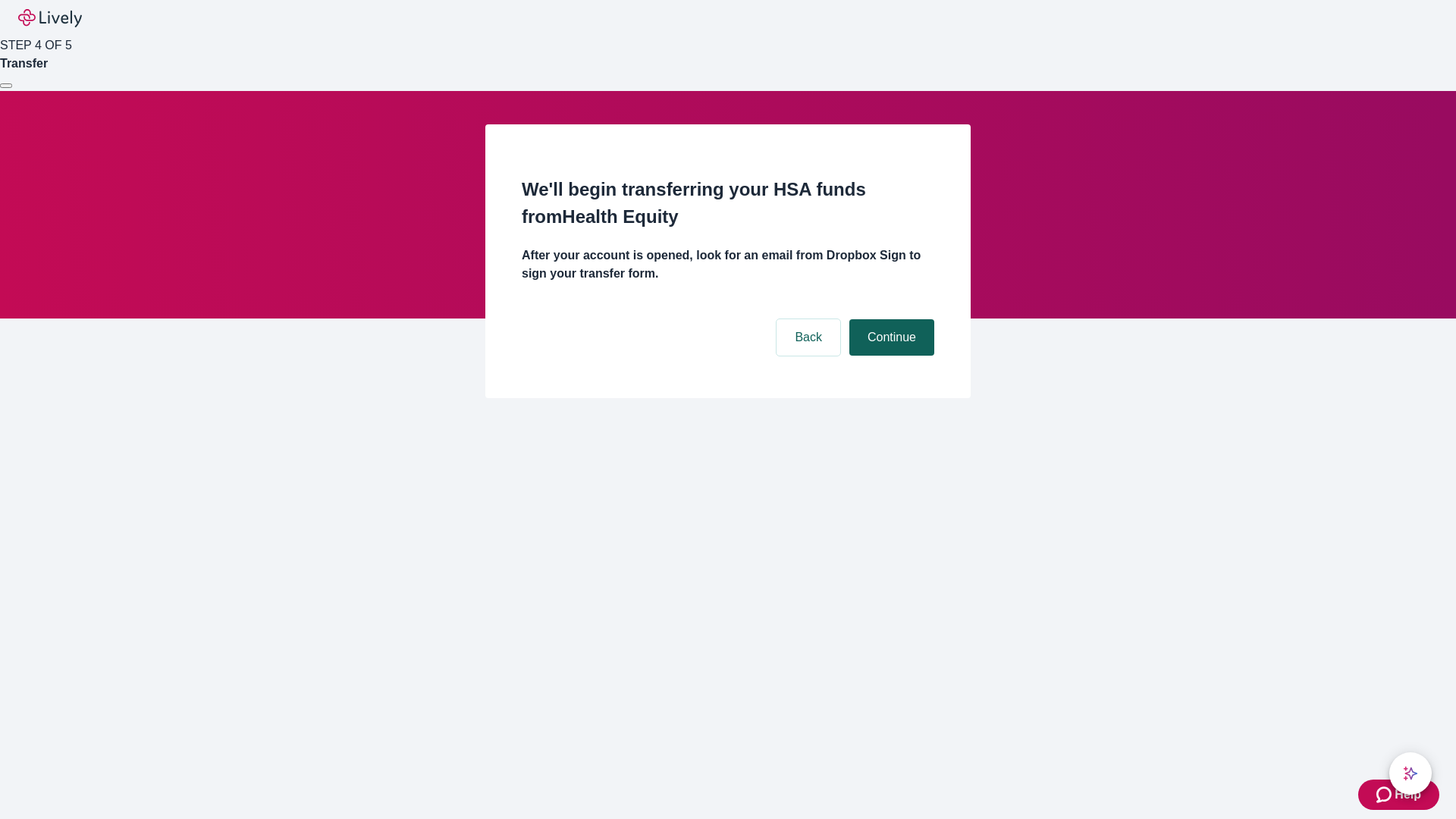
click at [890, 319] on button "Continue" at bounding box center [892, 337] width 85 height 36
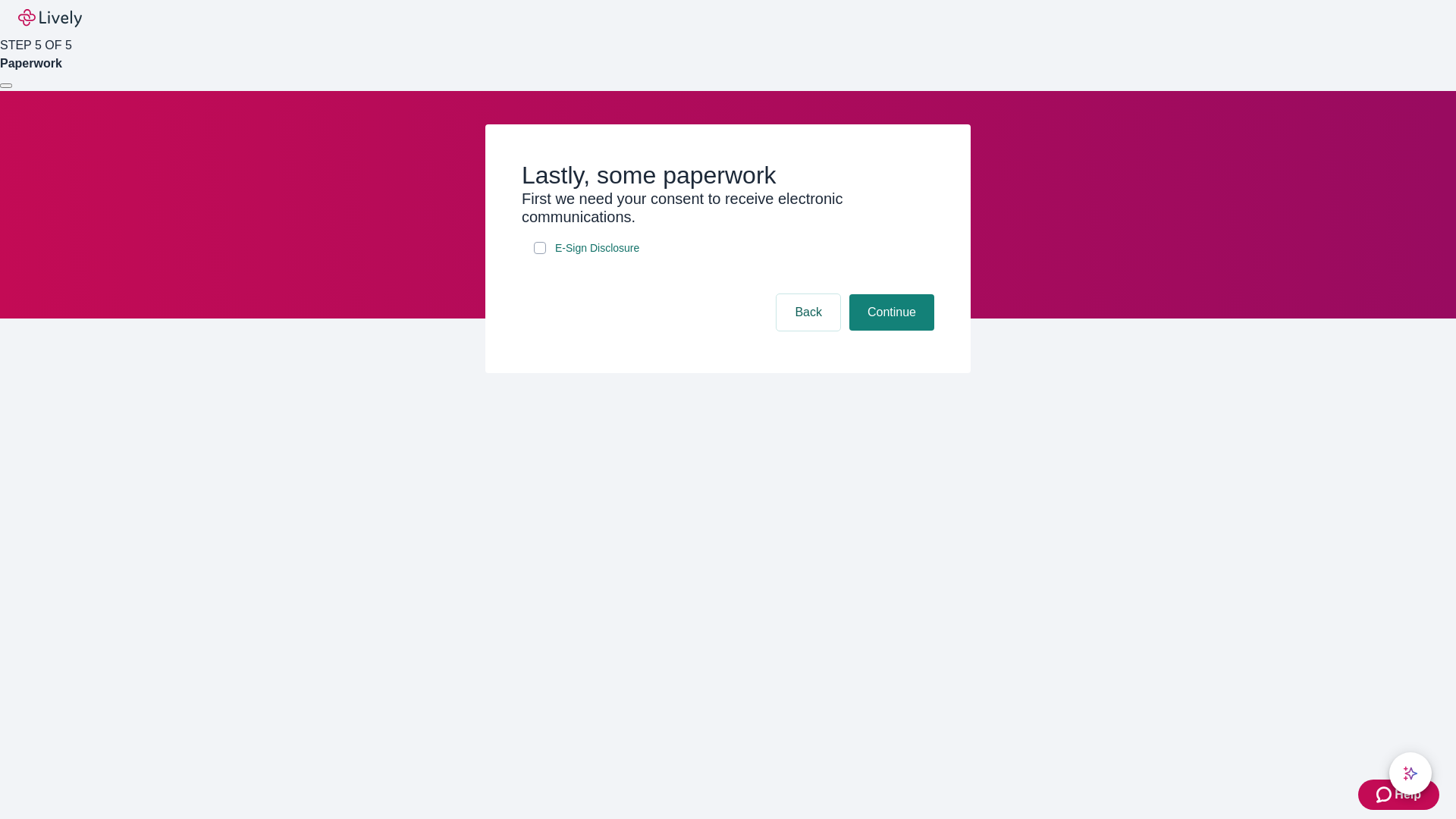
click at [540, 254] on input "E-Sign Disclosure" at bounding box center [540, 248] width 12 height 12
checkbox input "true"
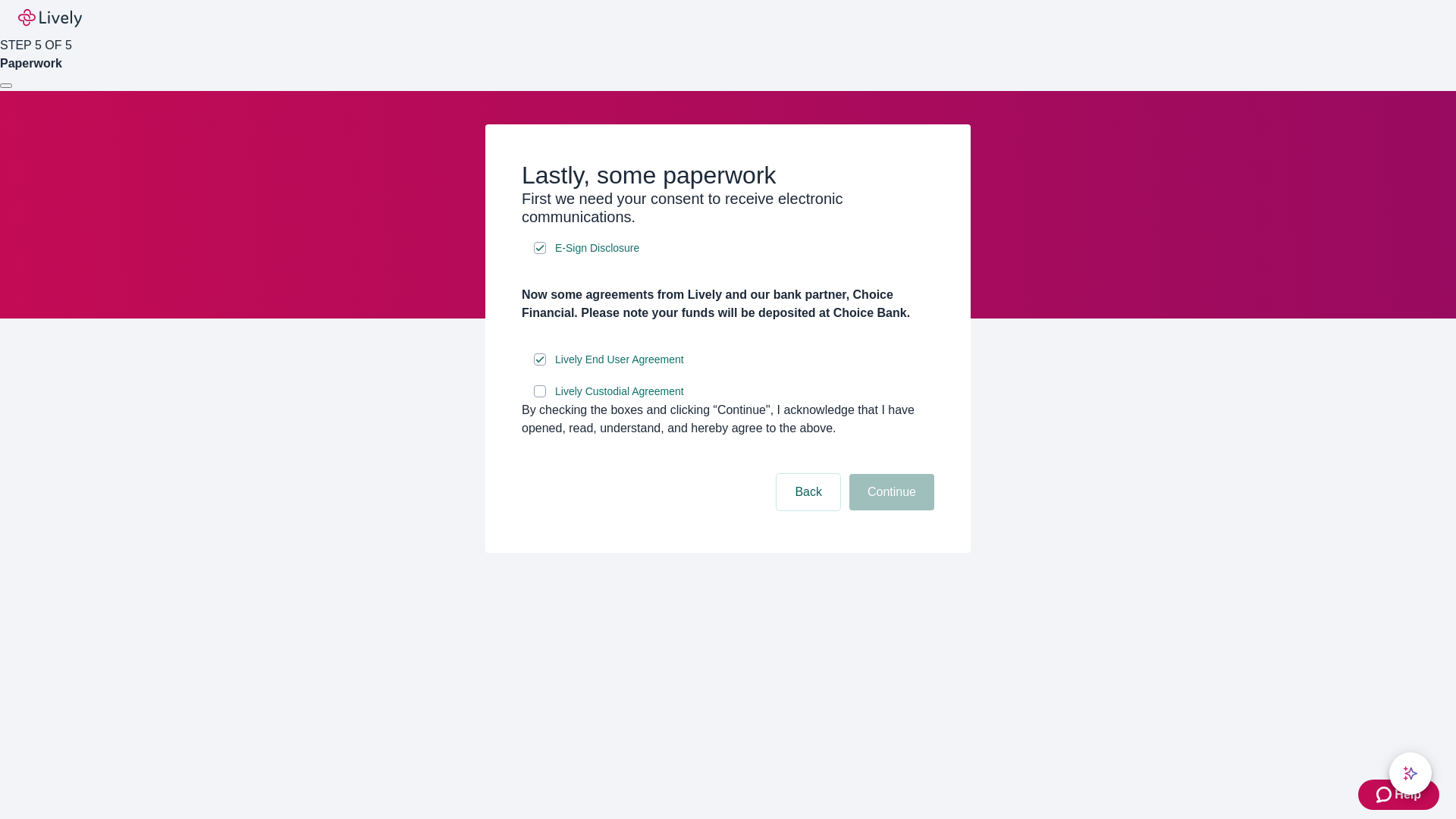
click at [540, 397] on input "Lively Custodial Agreement" at bounding box center [540, 391] width 12 height 12
checkbox input "true"
click at [890, 510] on button "Continue" at bounding box center [892, 492] width 85 height 36
